Goal: Use online tool/utility

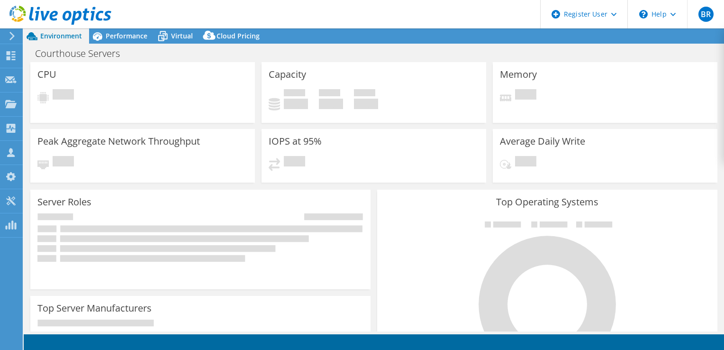
select select "USD"
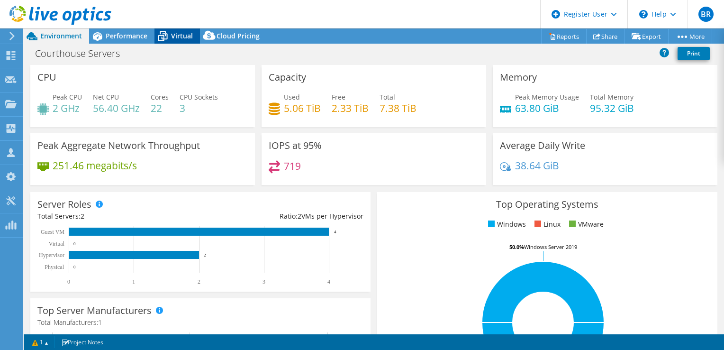
click at [174, 37] on span "Virtual" at bounding box center [182, 35] width 22 height 9
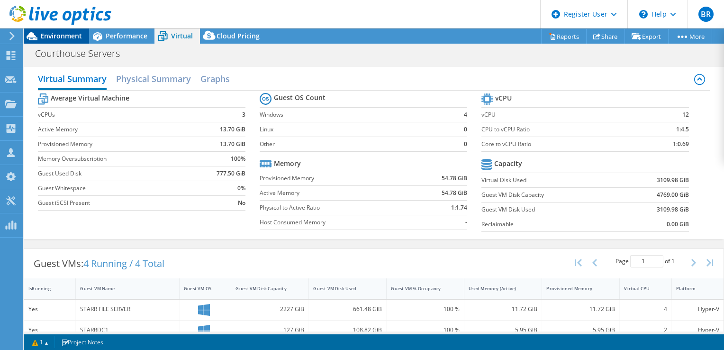
click at [80, 43] on div "Environment" at bounding box center [56, 35] width 65 height 15
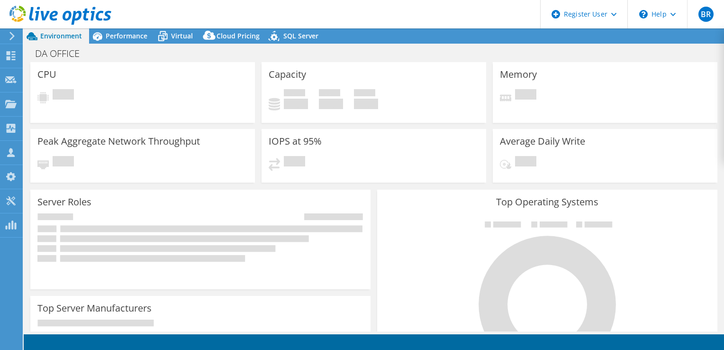
select select "USD"
